Goal: Information Seeking & Learning: Learn about a topic

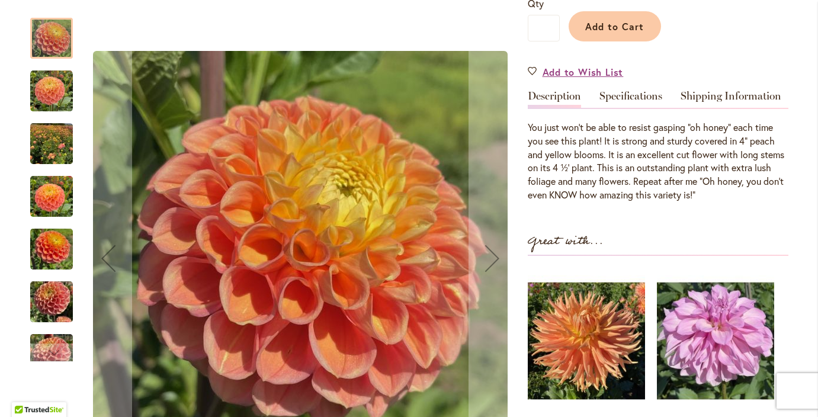
scroll to position [300, 0]
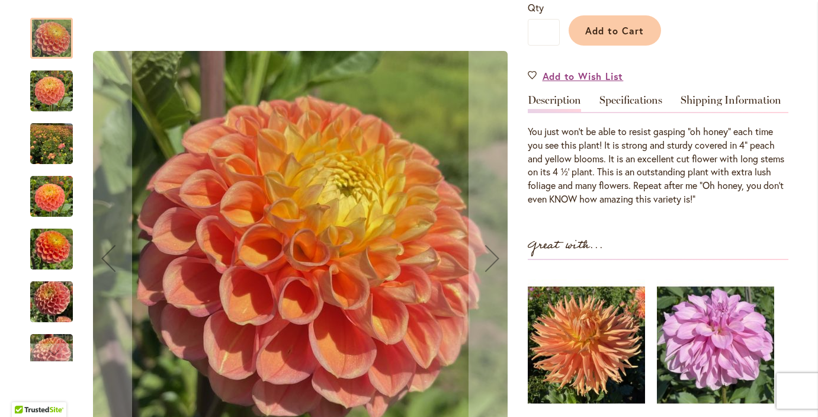
type input "**********"
click at [49, 89] on img "Oh Honey!" at bounding box center [51, 91] width 43 height 43
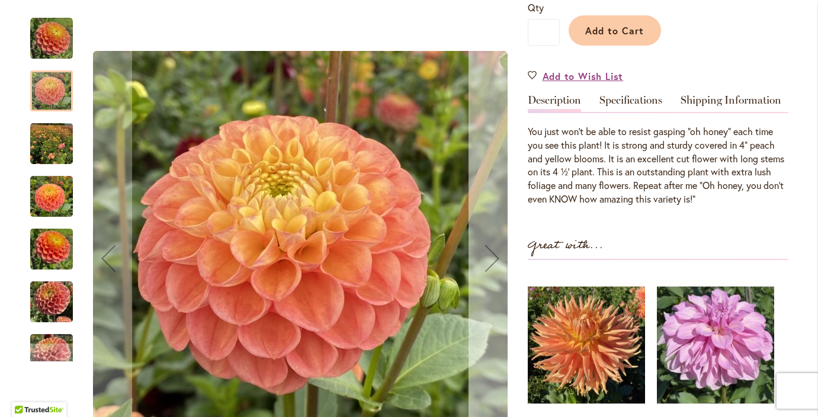
click at [494, 260] on div "Next" at bounding box center [492, 258] width 47 height 47
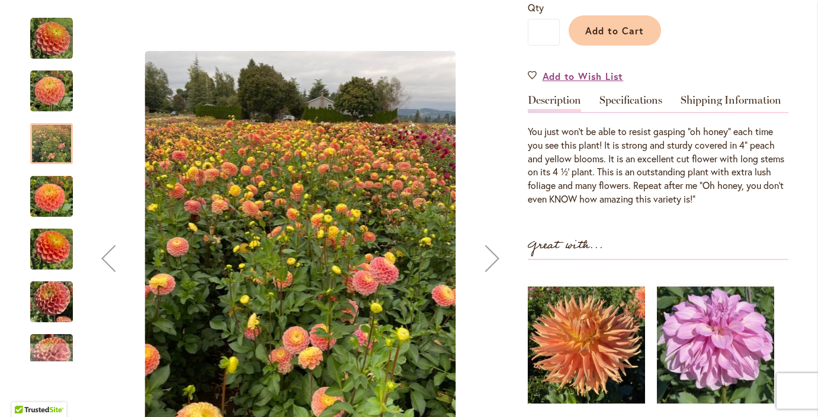
click at [494, 260] on div "Next" at bounding box center [492, 258] width 47 height 47
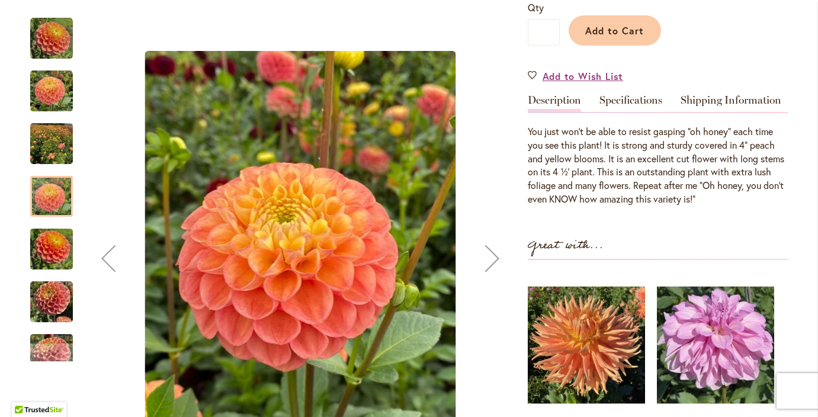
click at [494, 260] on div "Next" at bounding box center [492, 258] width 47 height 47
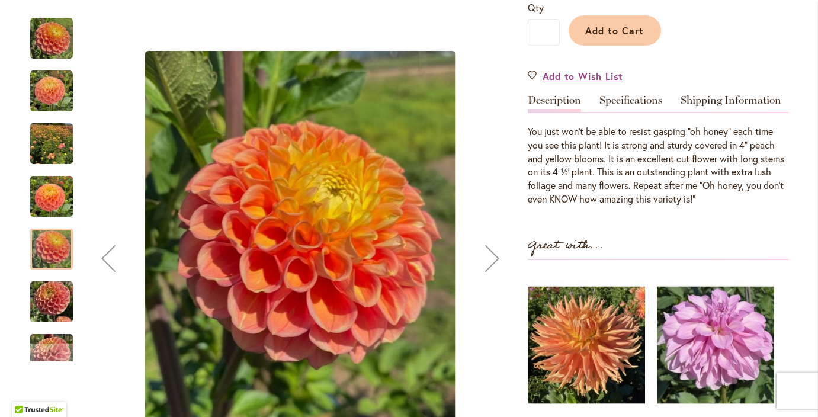
scroll to position [0, 0]
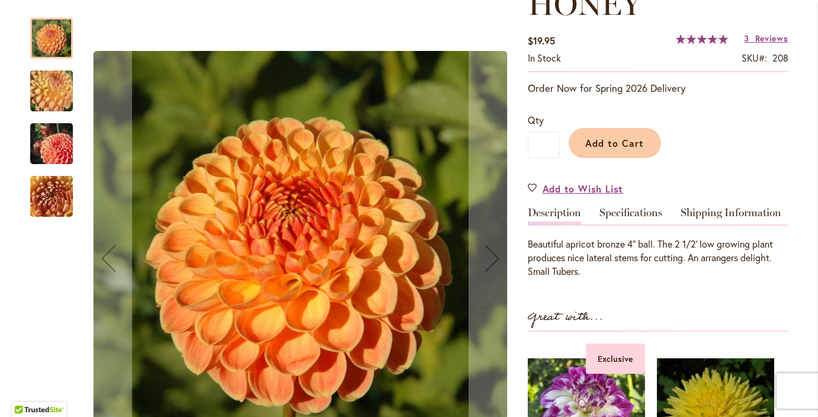
scroll to position [226, 0]
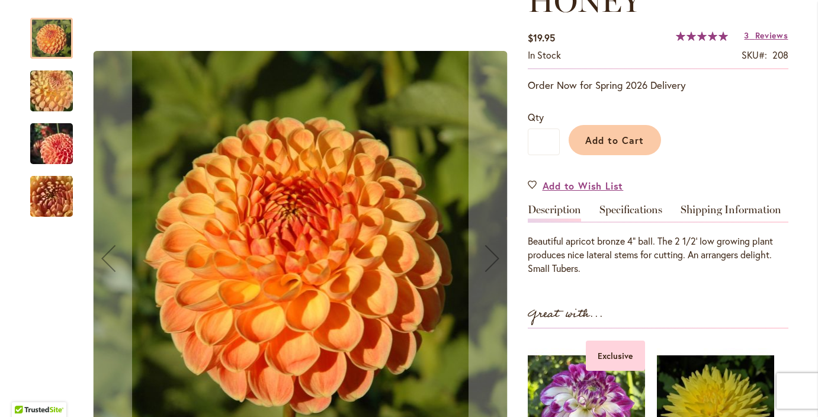
type input "**********"
click at [52, 92] on img "CRICHTON HONEY" at bounding box center [51, 91] width 85 height 64
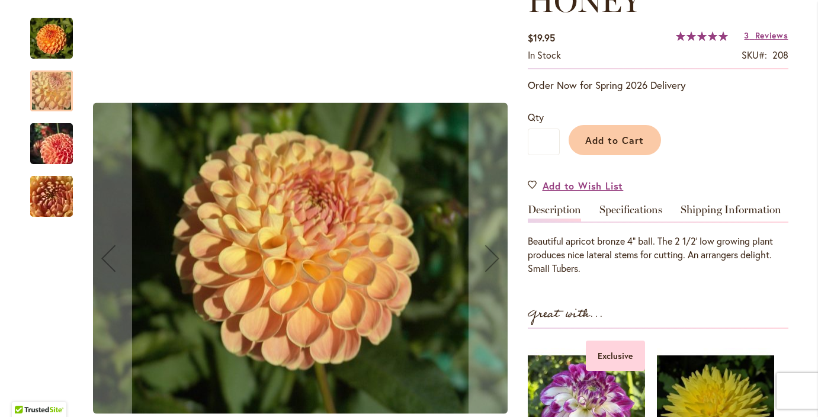
click at [43, 149] on img "CRICHTON HONEY" at bounding box center [51, 144] width 85 height 57
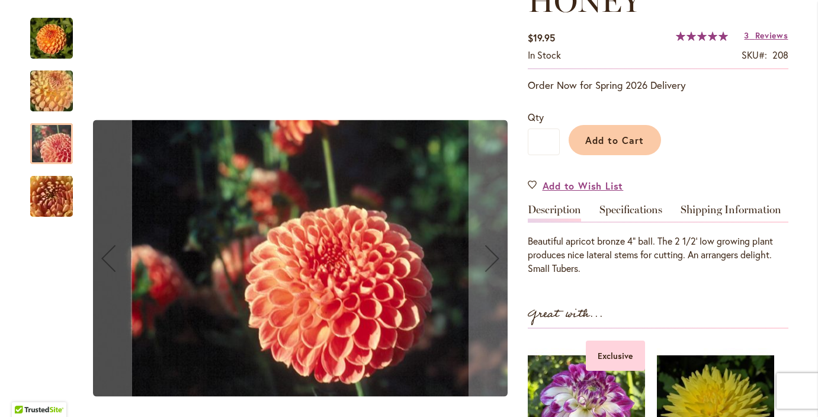
click at [46, 190] on img "CRICHTON HONEY" at bounding box center [51, 197] width 85 height 64
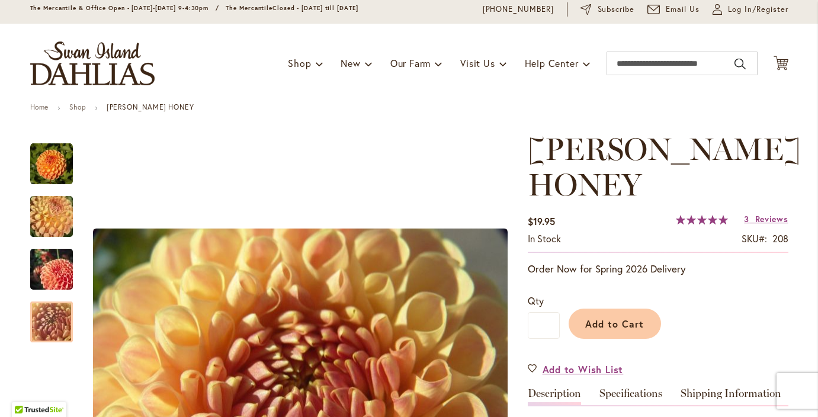
scroll to position [15, 0]
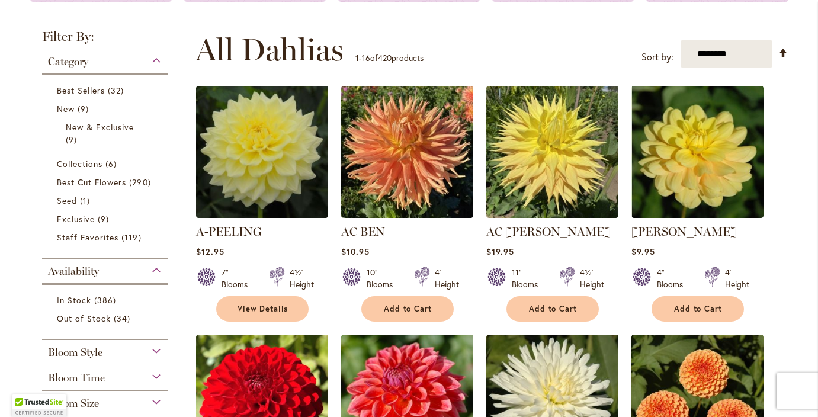
scroll to position [212, 0]
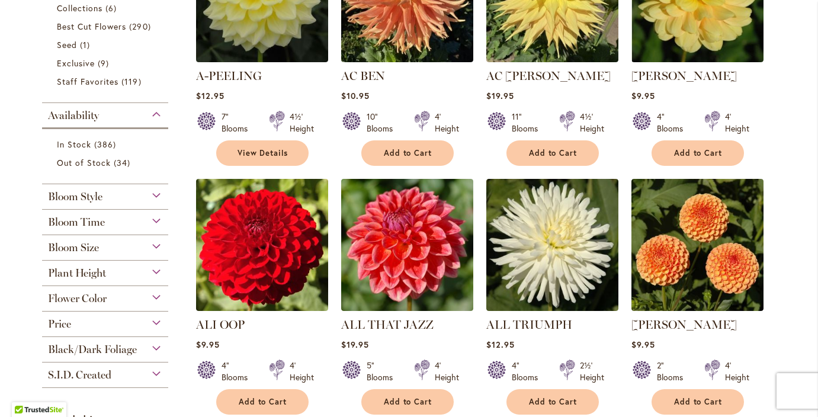
type input "**********"
click at [155, 197] on div "Bloom Style" at bounding box center [105, 193] width 127 height 19
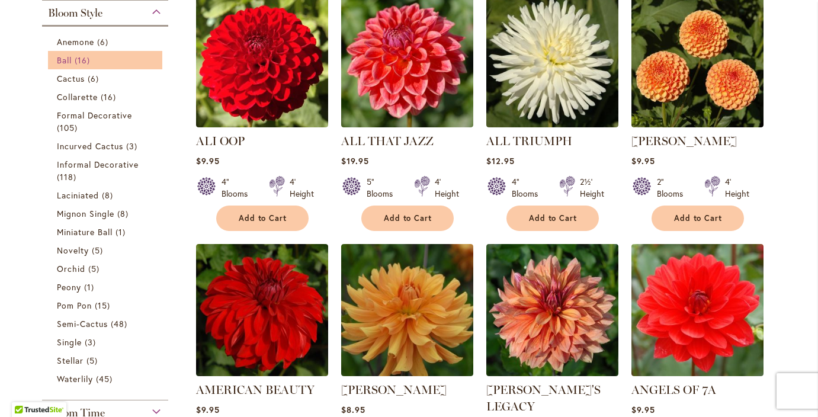
click at [88, 60] on span "16 items" at bounding box center [84, 60] width 18 height 12
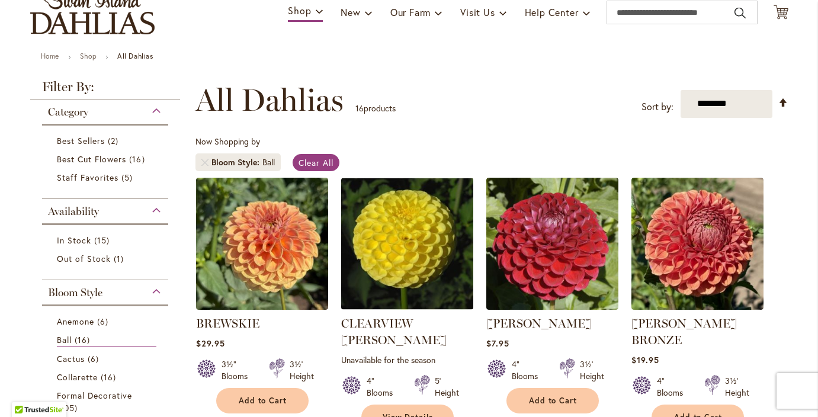
scroll to position [94, 0]
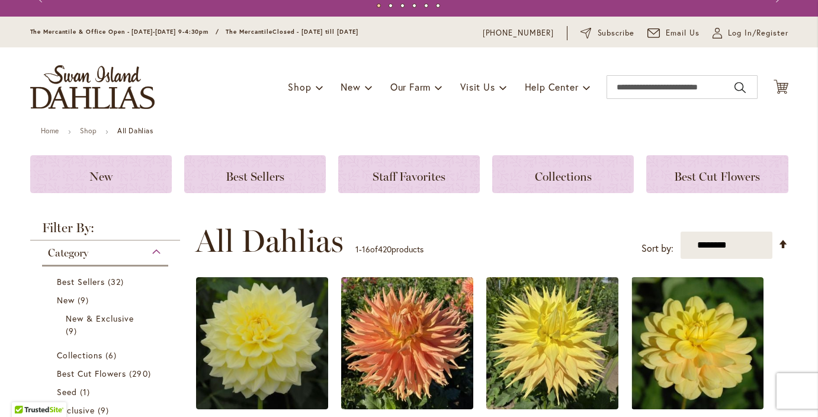
scroll to position [21, 0]
